Goal: Task Accomplishment & Management: Manage account settings

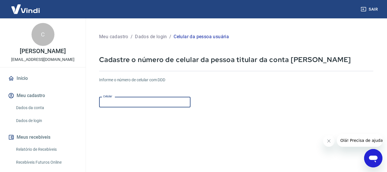
click at [172, 101] on input "Celular" at bounding box center [144, 102] width 91 height 11
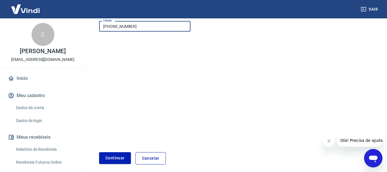
scroll to position [76, 0]
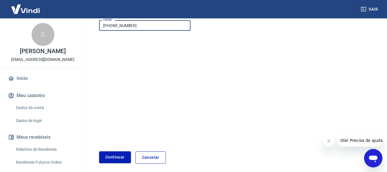
type input "(41) 99261-0171"
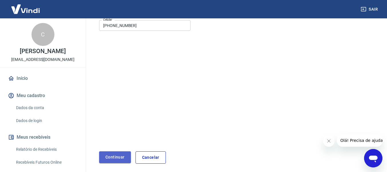
click at [120, 157] on button "Continuar" at bounding box center [115, 157] width 32 height 12
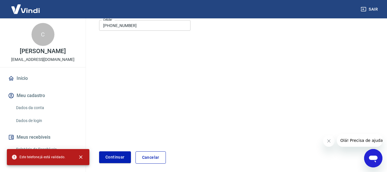
click at [148, 154] on link "Cancelar" at bounding box center [150, 157] width 30 height 12
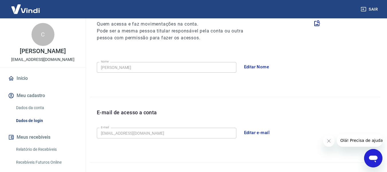
scroll to position [172, 0]
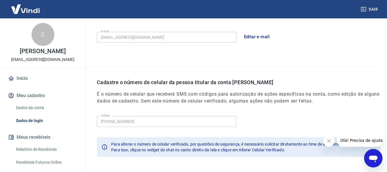
click at [20, 7] on img at bounding box center [25, 8] width 37 height 17
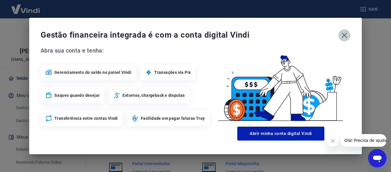
click at [343, 35] on icon "button" at bounding box center [344, 35] width 9 height 9
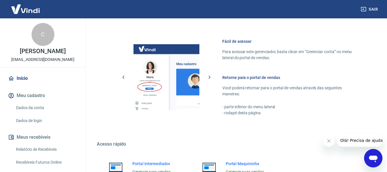
click at [371, 8] on button "Sair" at bounding box center [369, 9] width 21 height 11
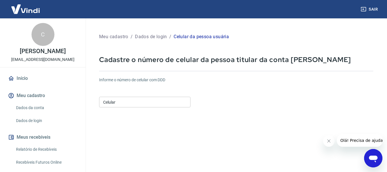
click at [22, 80] on link "Início" at bounding box center [43, 78] width 72 height 13
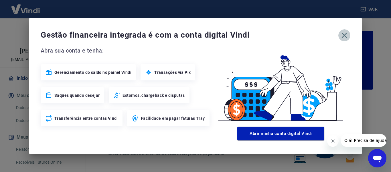
click at [344, 35] on icon "button" at bounding box center [344, 35] width 5 height 5
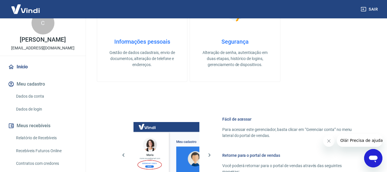
scroll to position [56, 0]
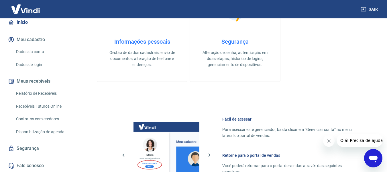
click at [20, 14] on img at bounding box center [25, 8] width 37 height 17
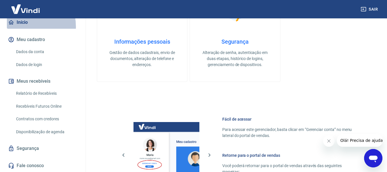
click at [19, 27] on link "Início" at bounding box center [43, 22] width 72 height 13
